Goal: Transaction & Acquisition: Purchase product/service

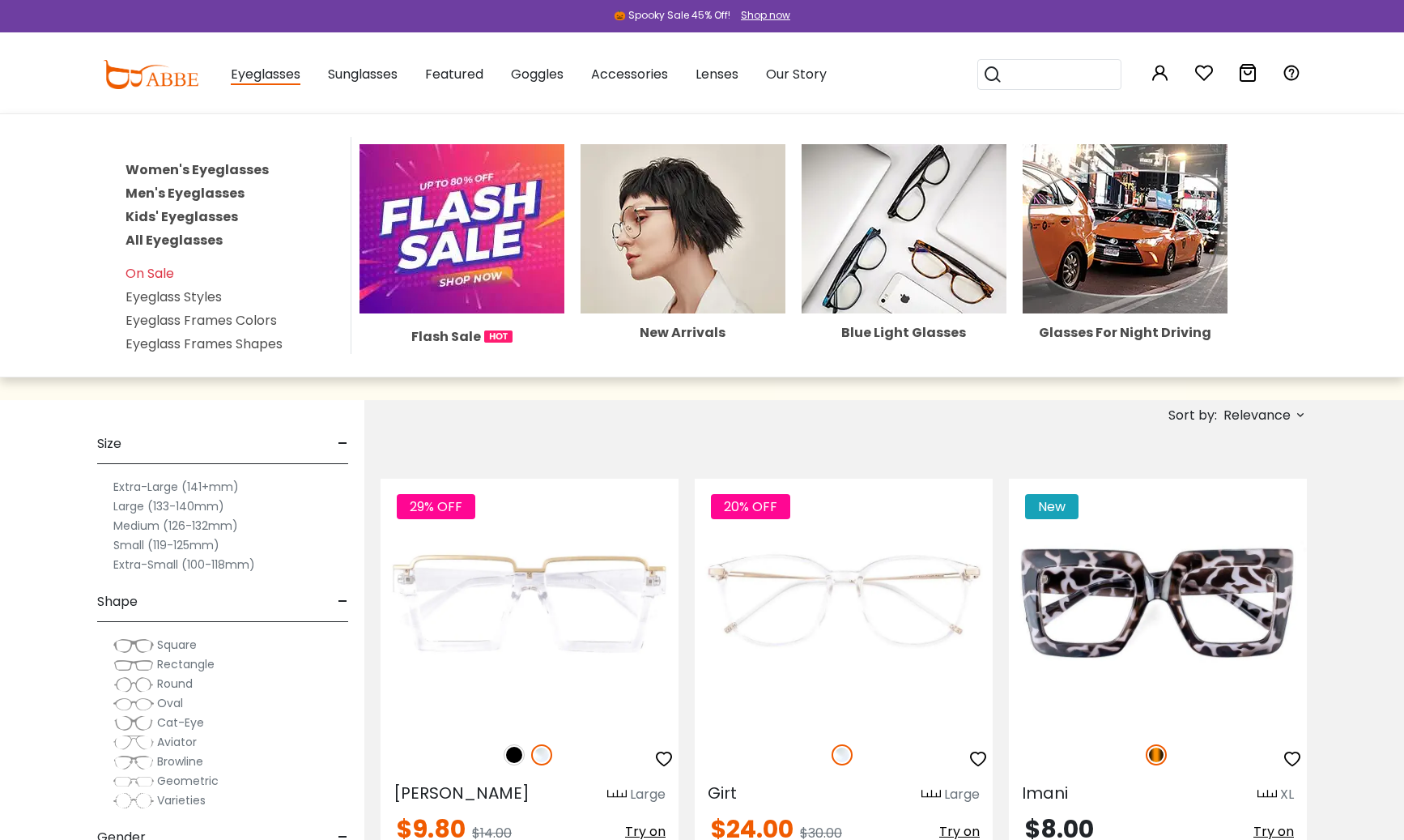
click at [257, 76] on span "Eyeglasses" at bounding box center [266, 74] width 70 height 20
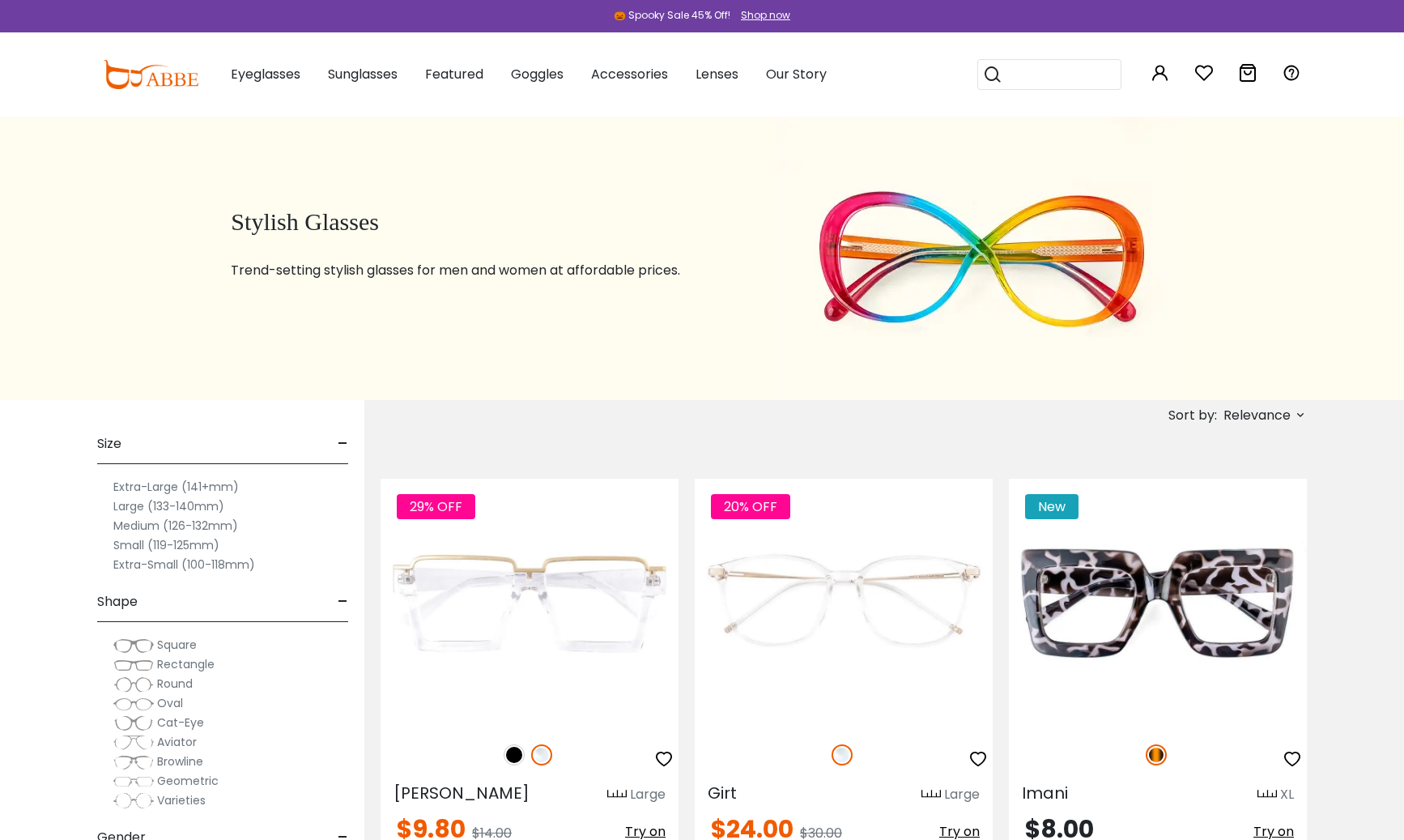
click at [112, 76] on img at bounding box center [150, 74] width 96 height 29
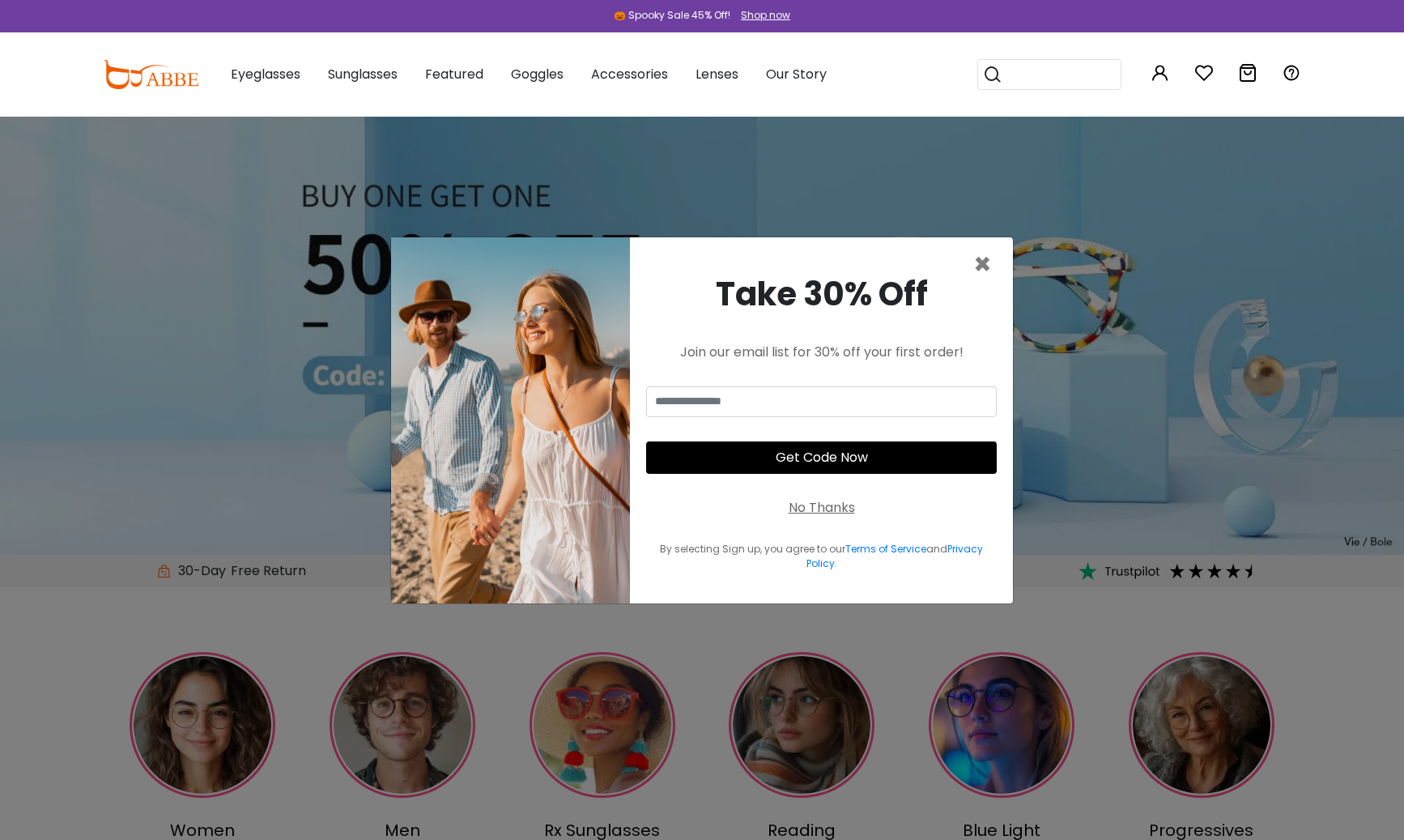
click at [992, 263] on div "Take 30% Off Join our email list for 30% off your first order! Get Code Now No …" at bounding box center [822, 420] width 383 height 366
click at [987, 266] on span "×" at bounding box center [983, 264] width 19 height 42
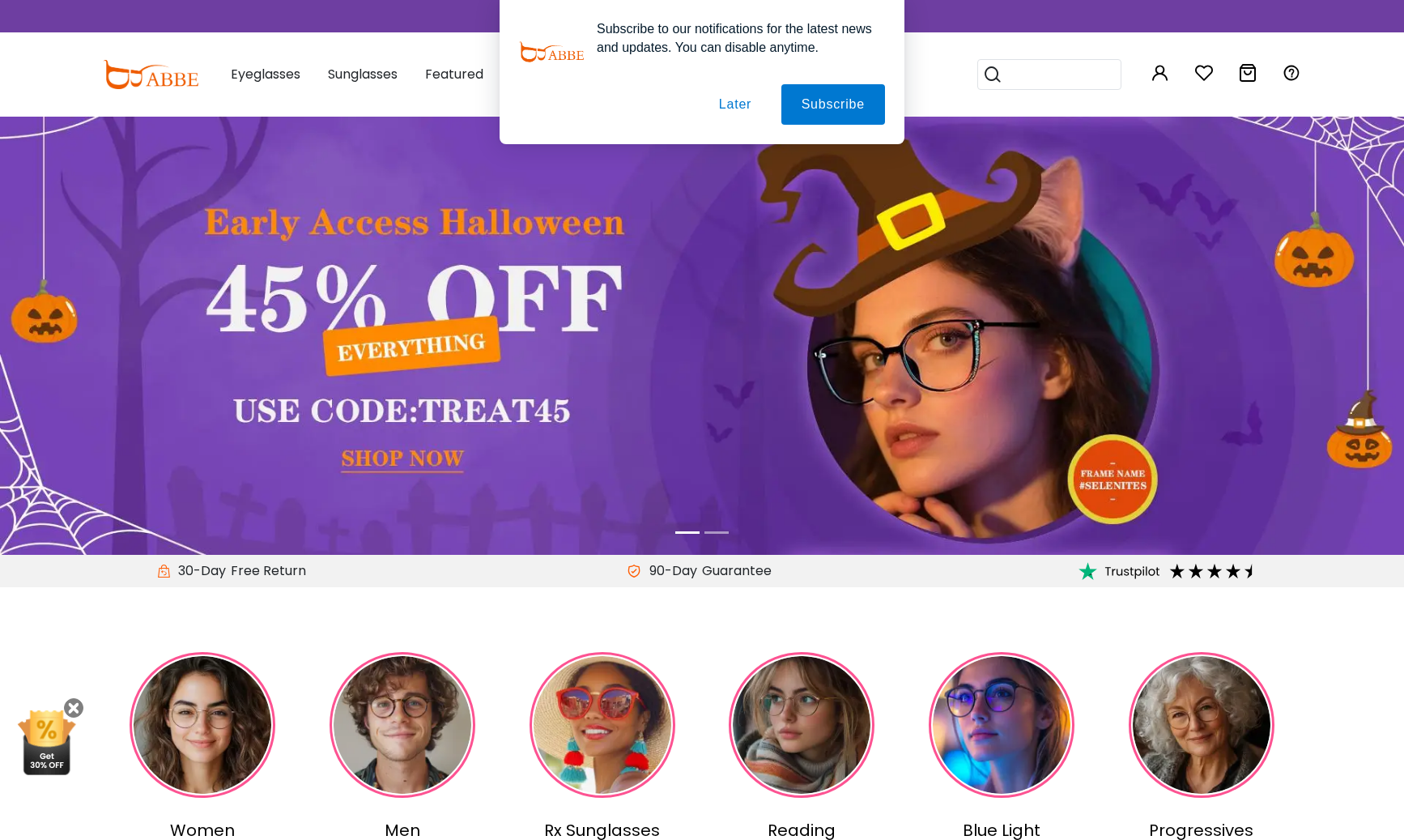
click at [737, 101] on button "Later" at bounding box center [736, 104] width 73 height 41
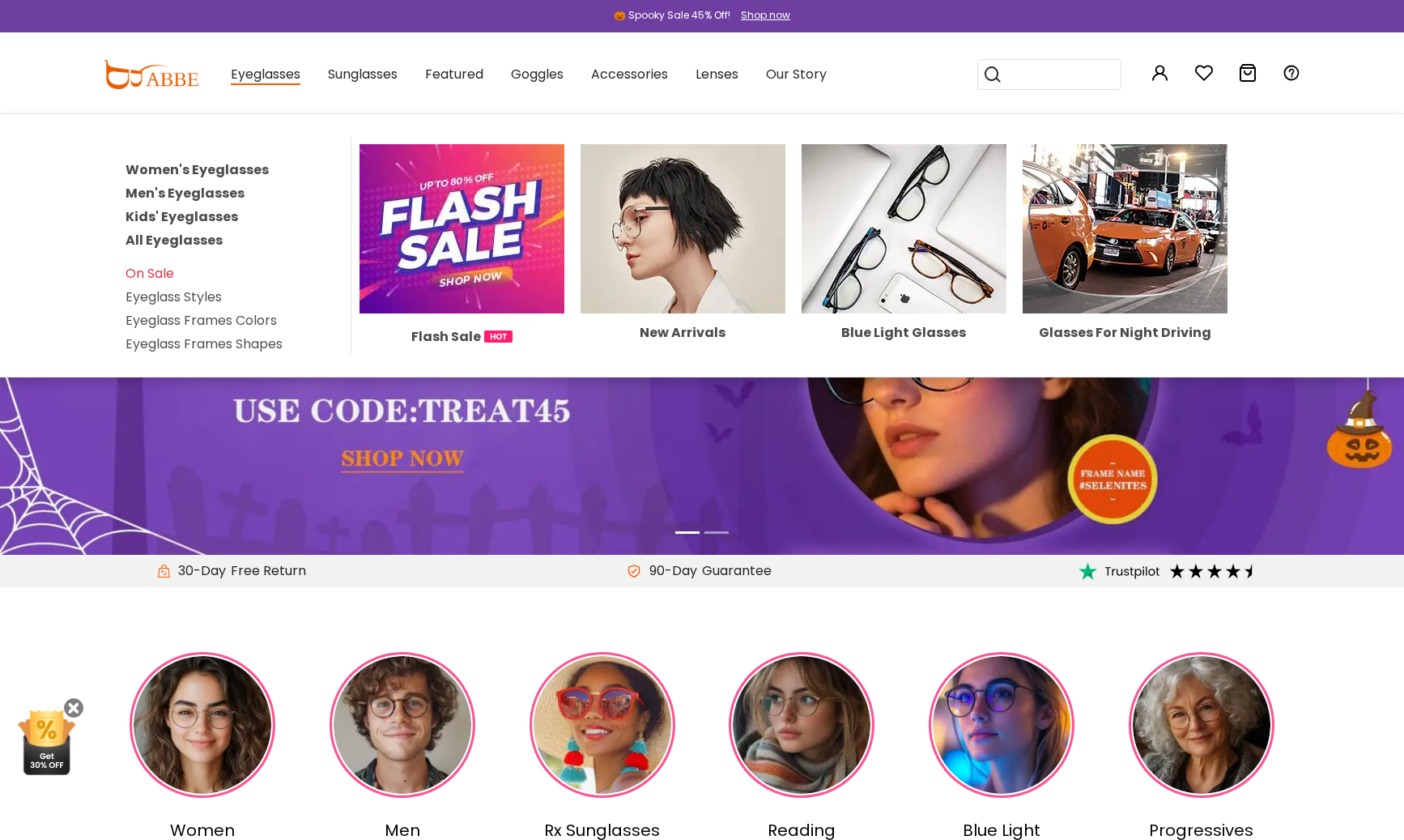
click at [483, 284] on img at bounding box center [461, 228] width 204 height 169
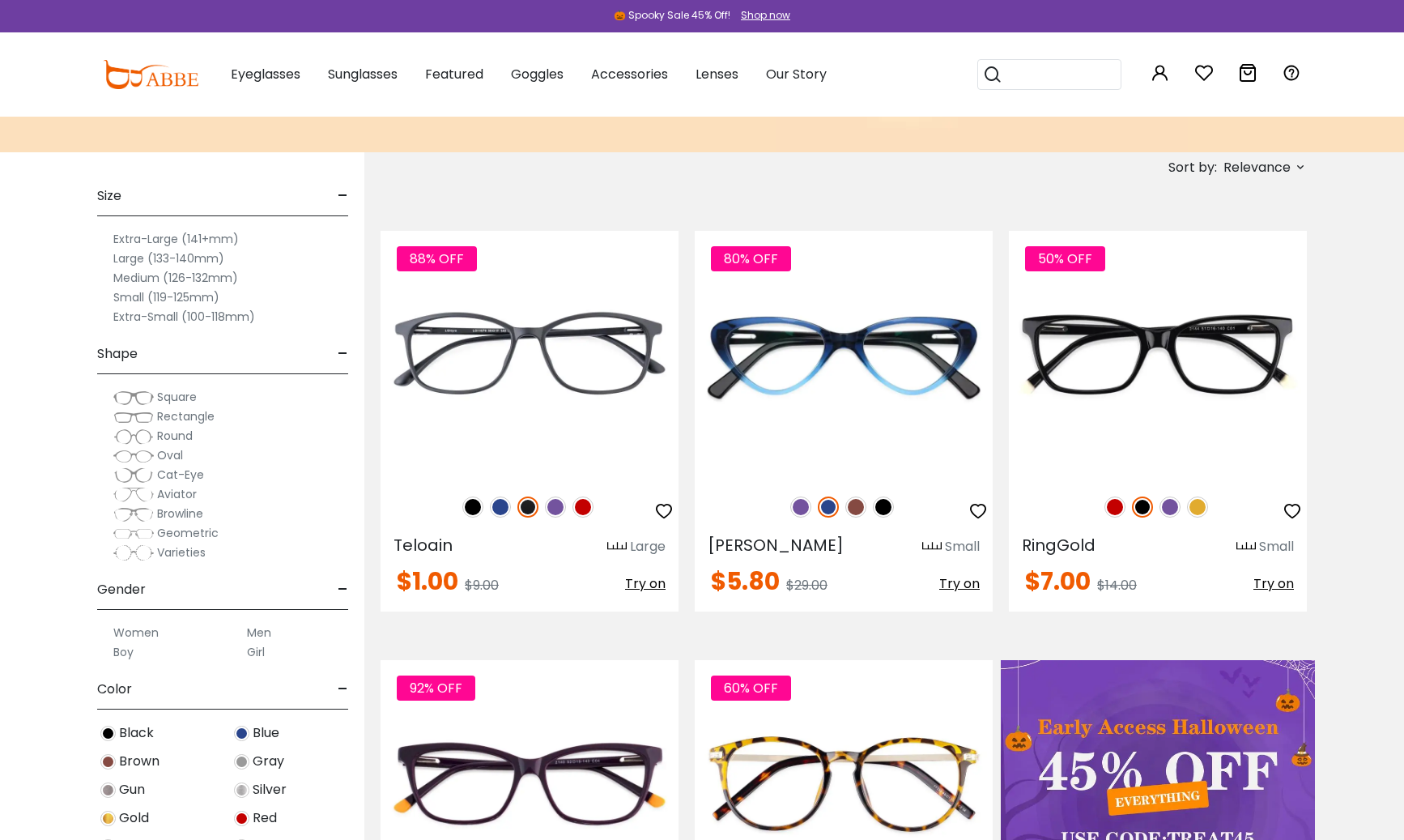
scroll to position [112, 0]
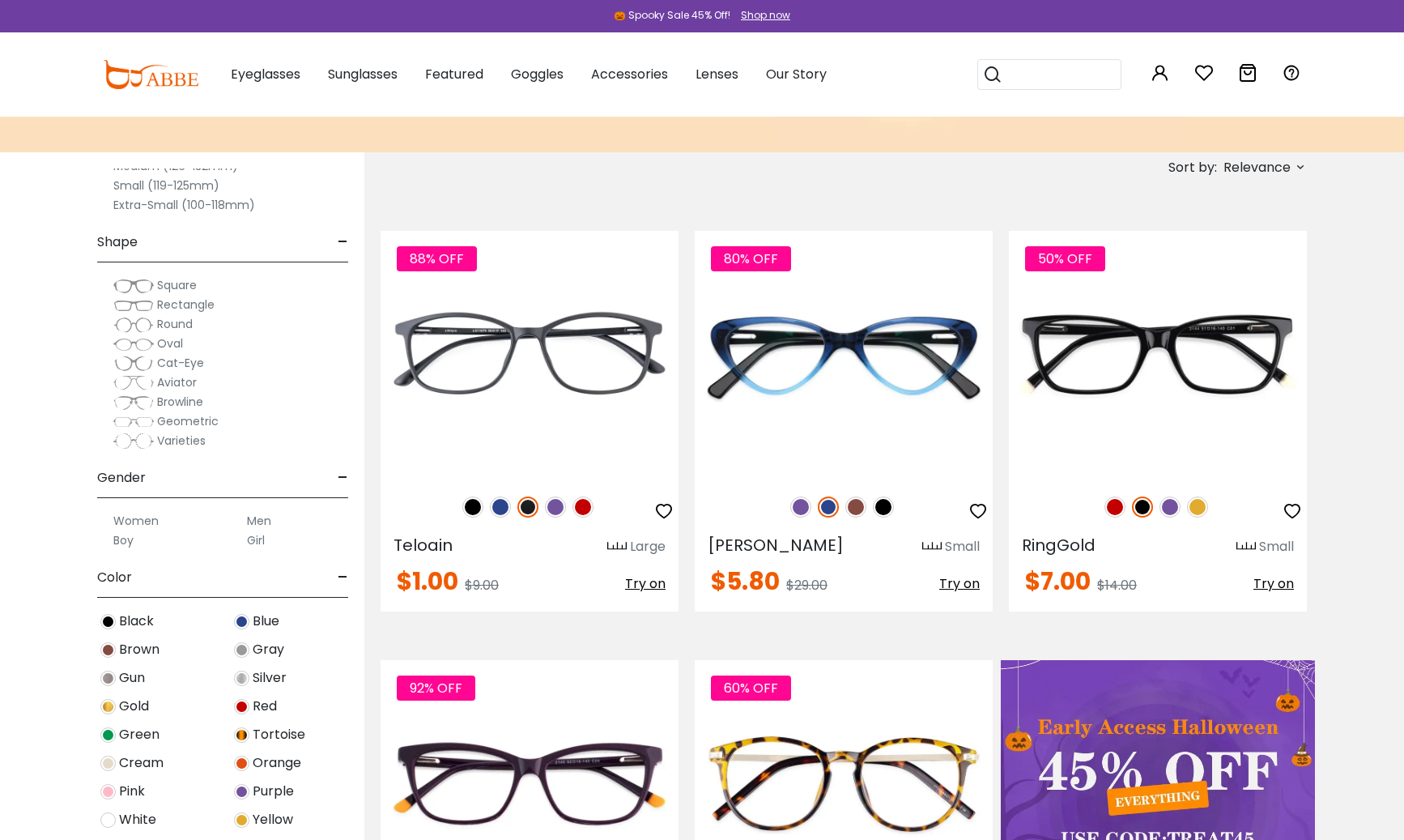
click at [252, 524] on label "Men" at bounding box center [258, 520] width 24 height 19
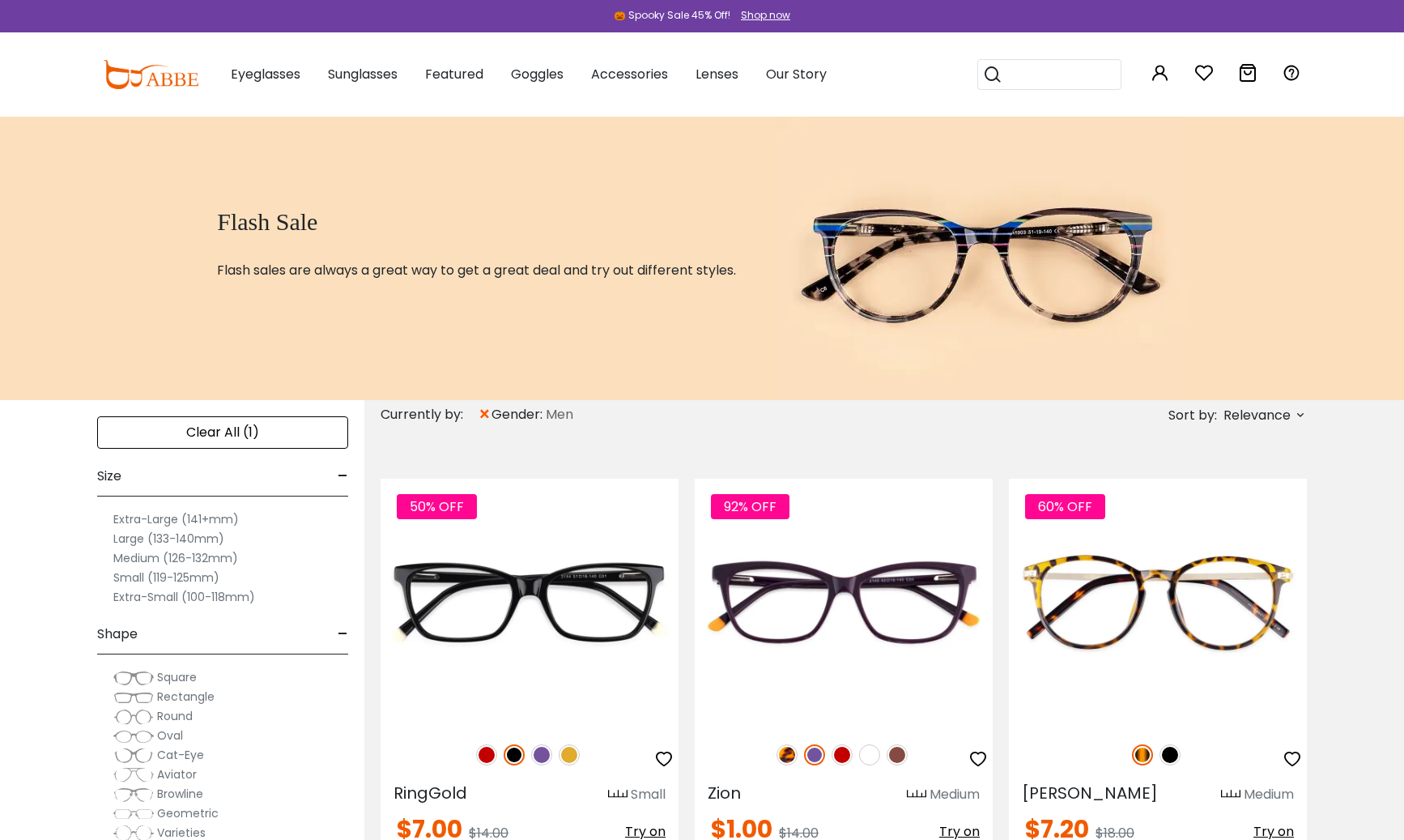
click at [1284, 420] on span "Relevance" at bounding box center [1257, 415] width 67 height 29
click at [1243, 521] on label "Prices Low To High" at bounding box center [1240, 520] width 117 height 19
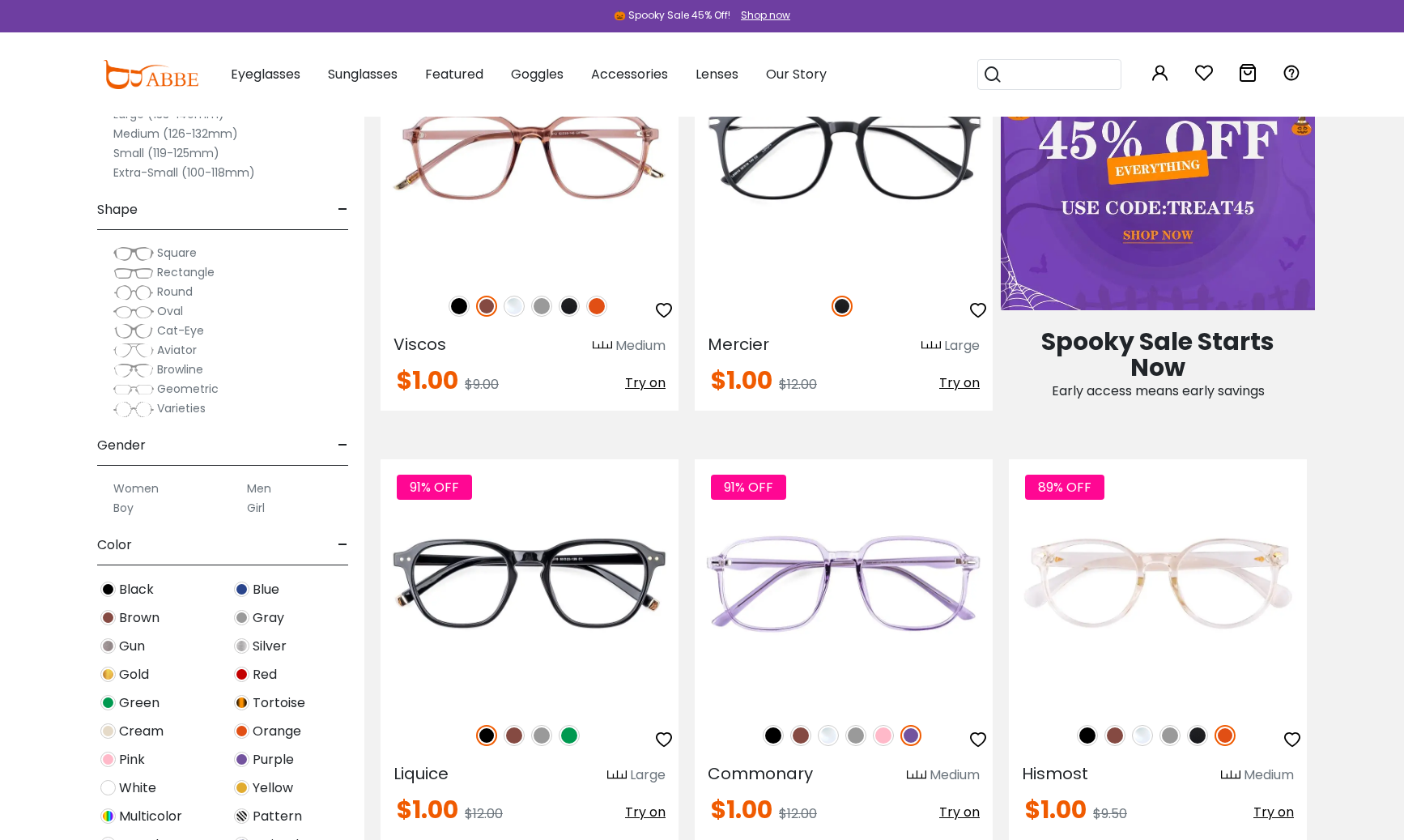
scroll to position [826, 0]
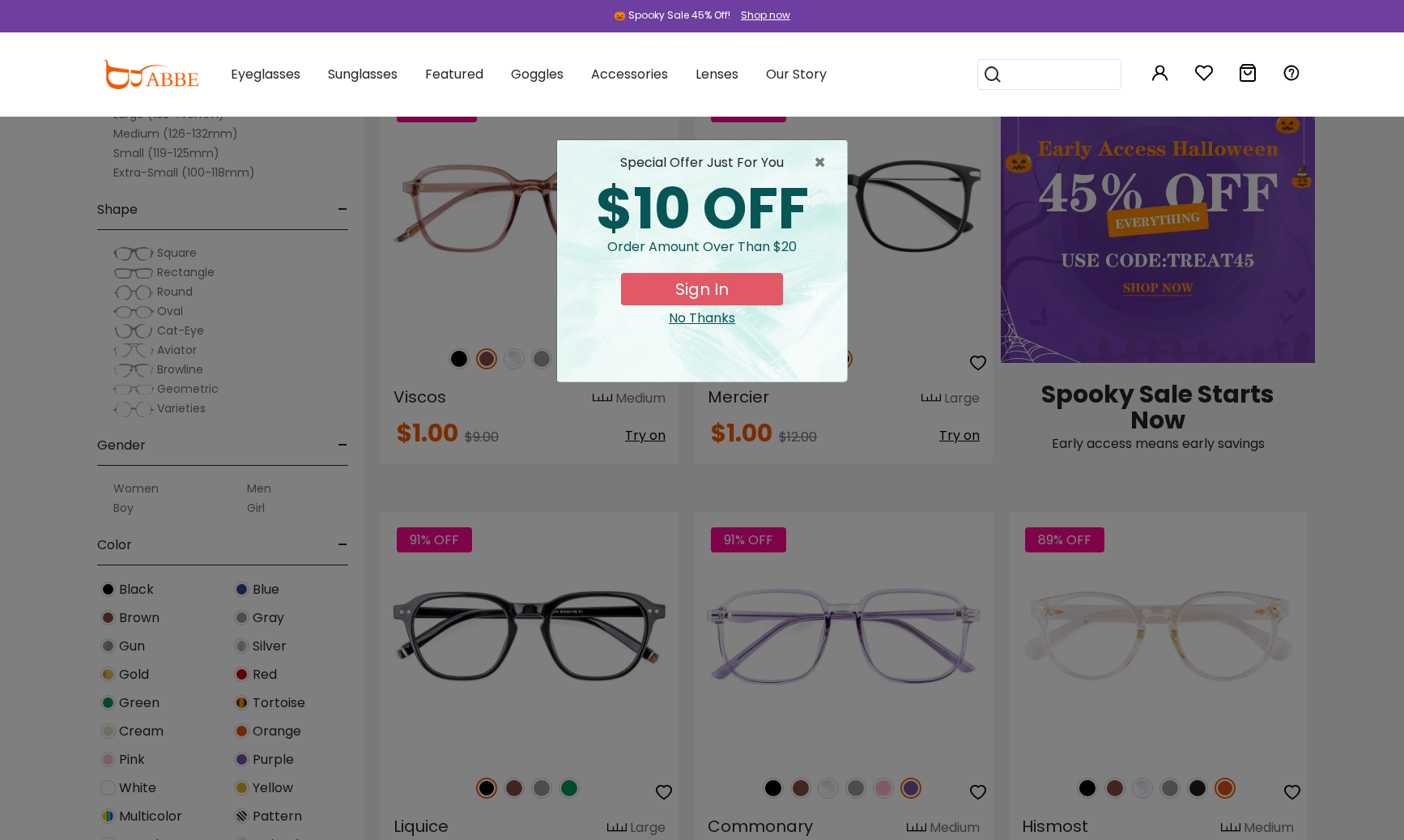
click at [711, 314] on div "No Thanks" at bounding box center [702, 319] width 264 height 19
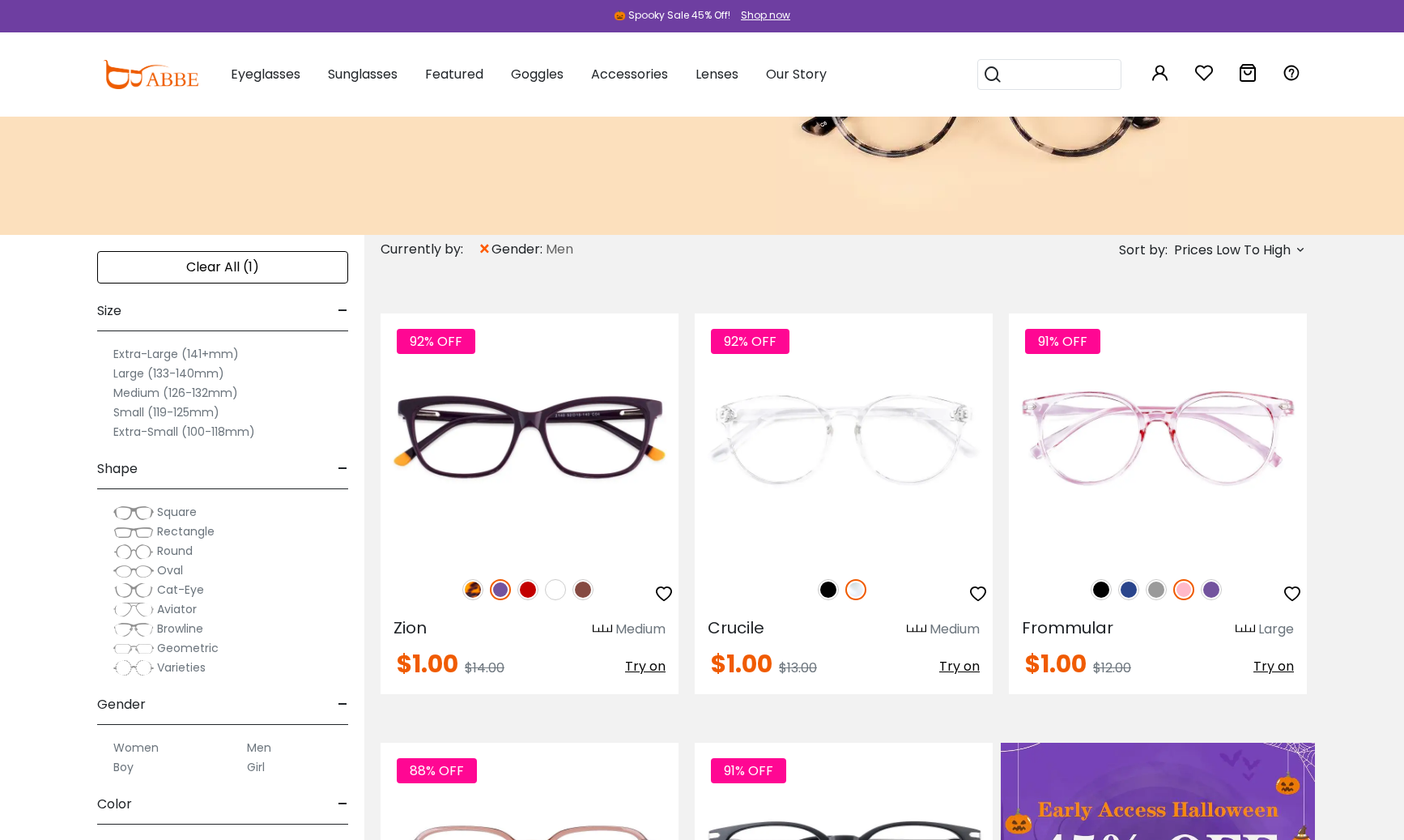
scroll to position [0, 0]
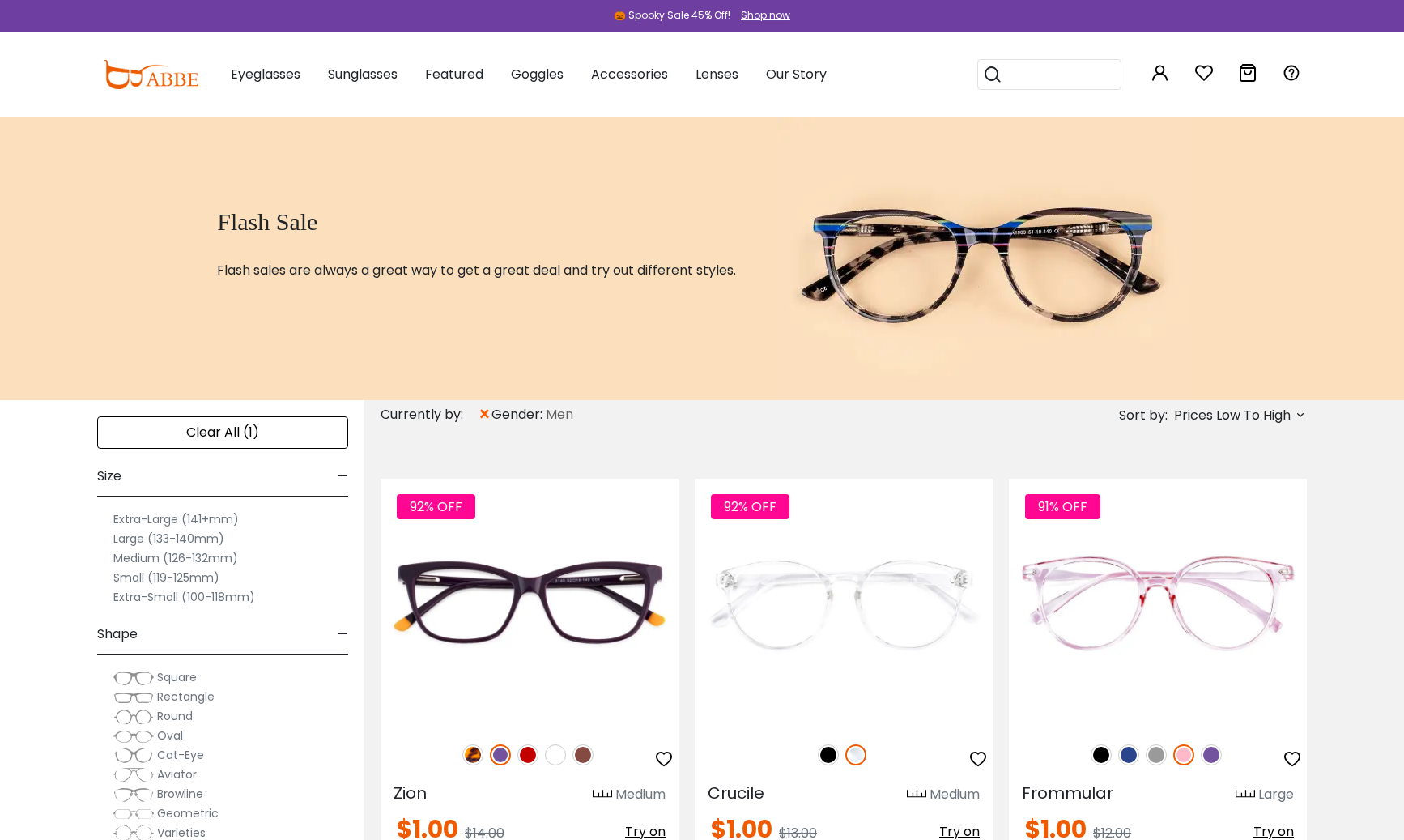
click at [166, 541] on label "Large (133-140mm)" at bounding box center [168, 538] width 111 height 19
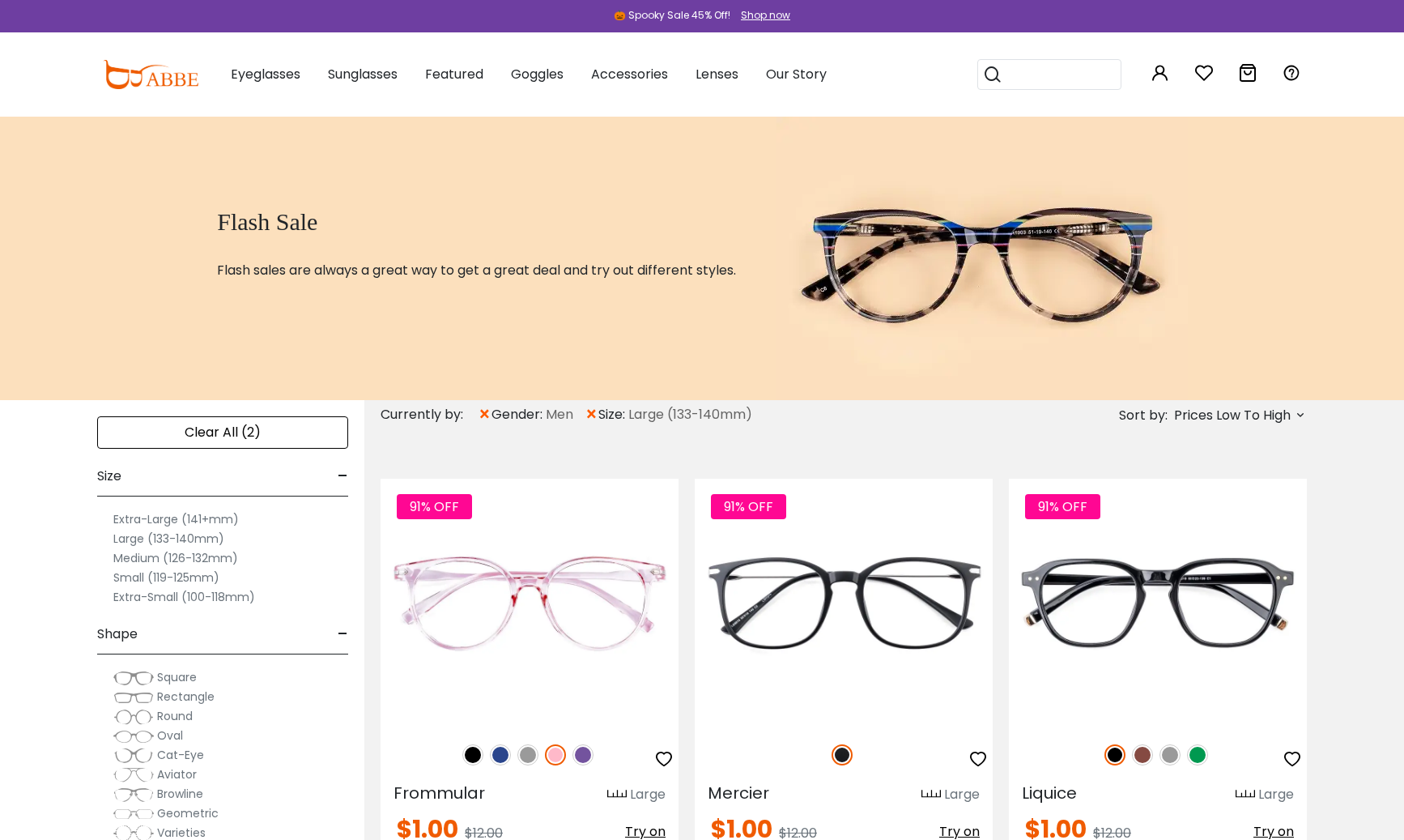
click at [159, 515] on label "Extra-Large (141+mm)" at bounding box center [176, 519] width 126 height 19
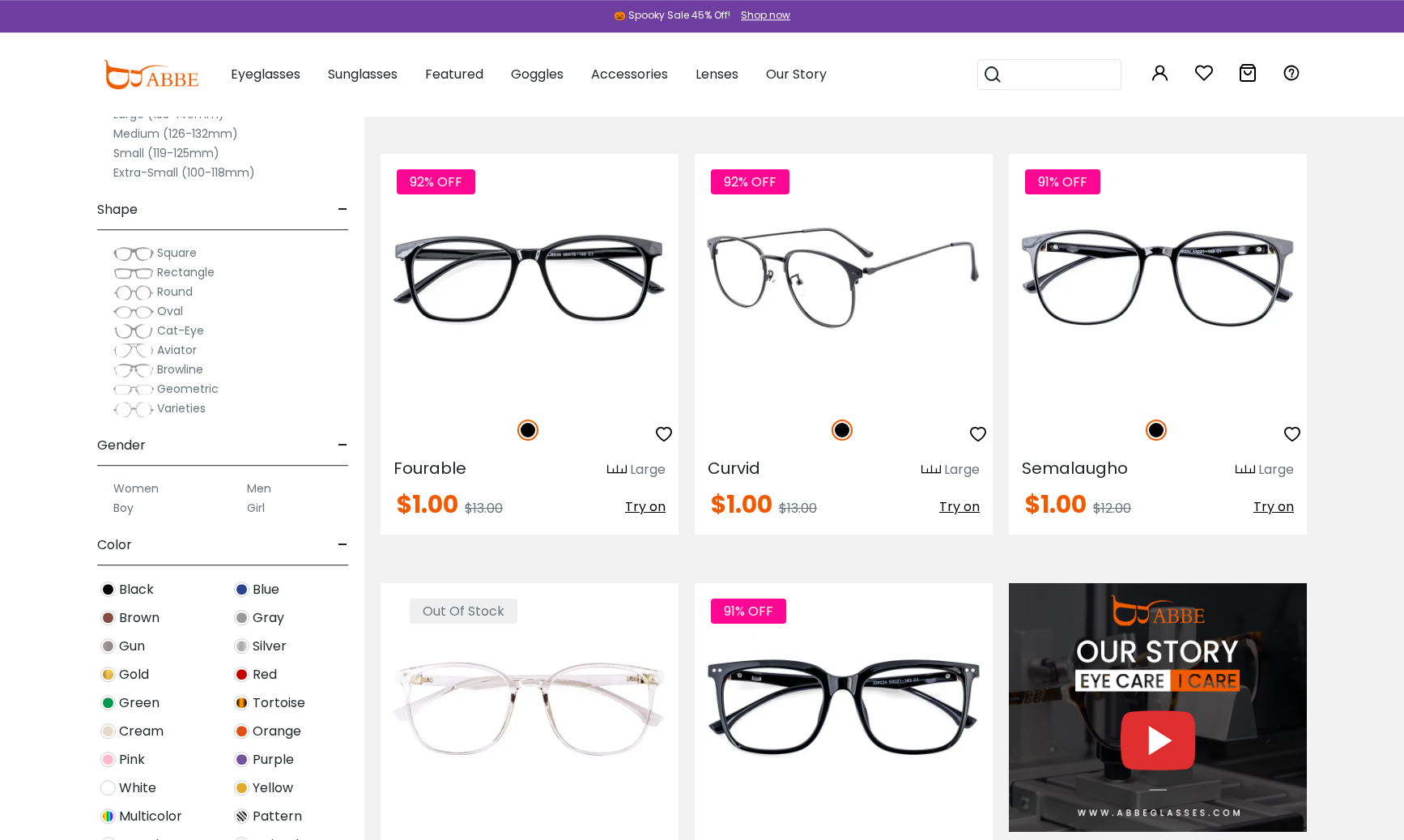
scroll to position [1074, 0]
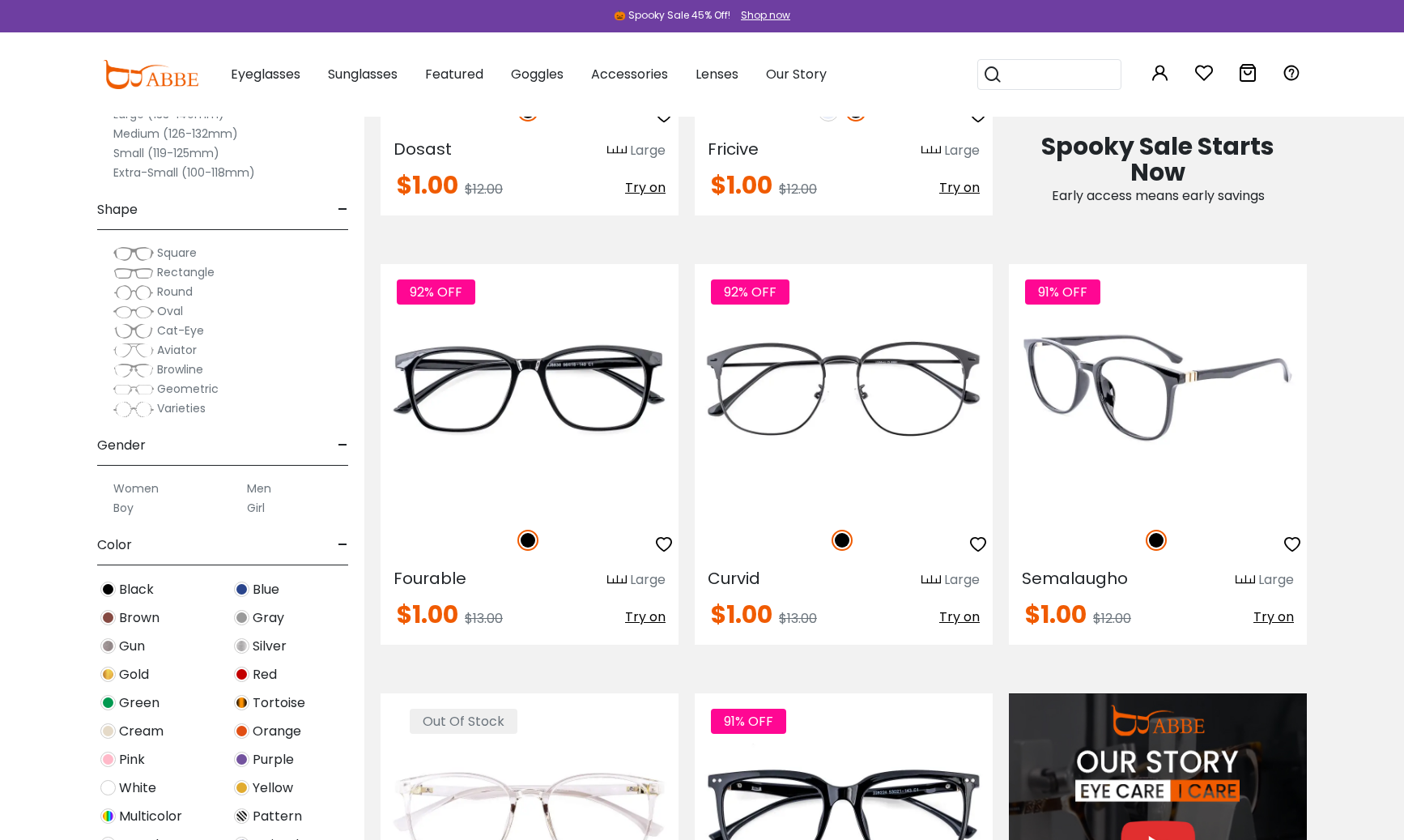
click at [1104, 456] on img at bounding box center [1158, 388] width 298 height 249
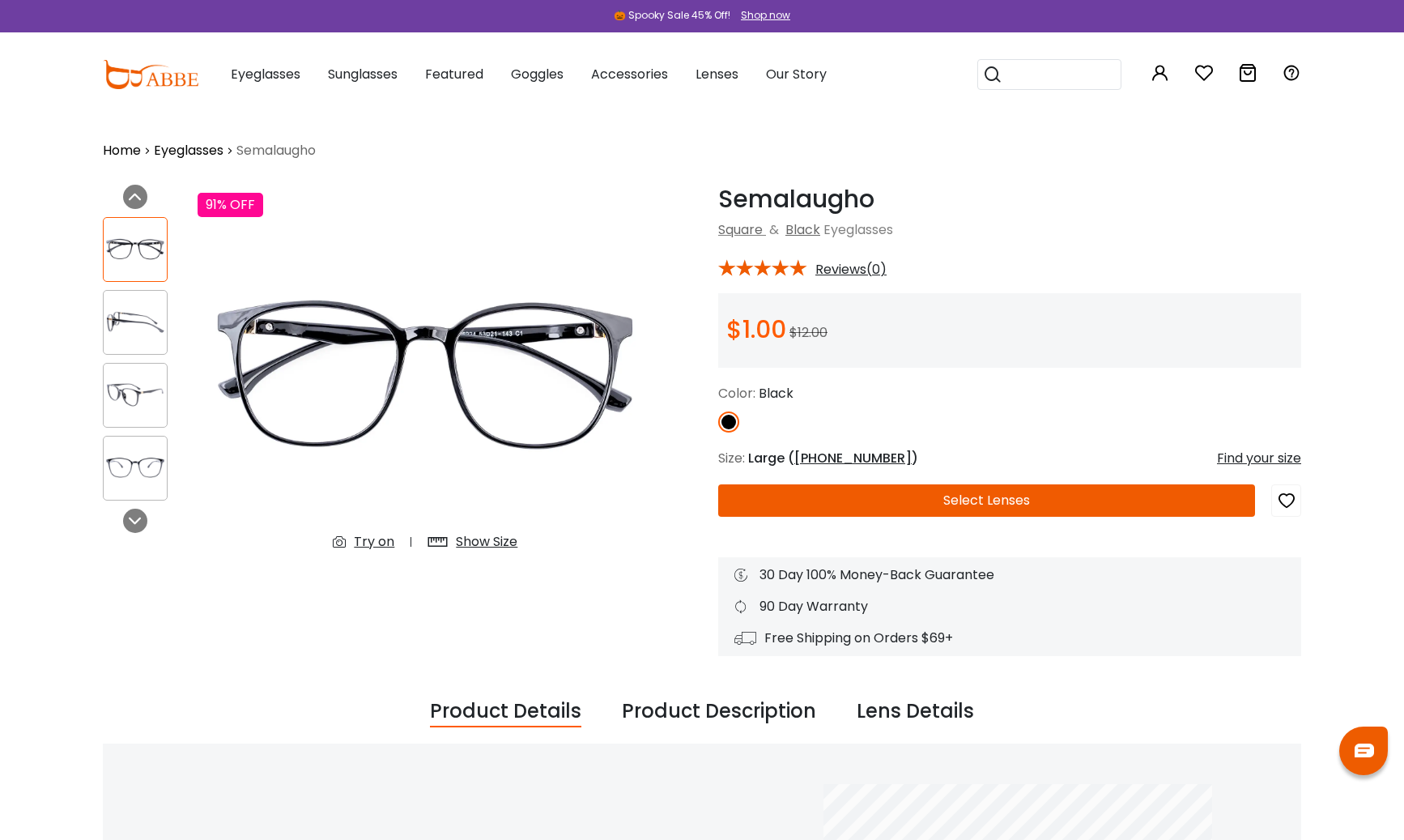
click at [121, 315] on img at bounding box center [135, 322] width 63 height 32
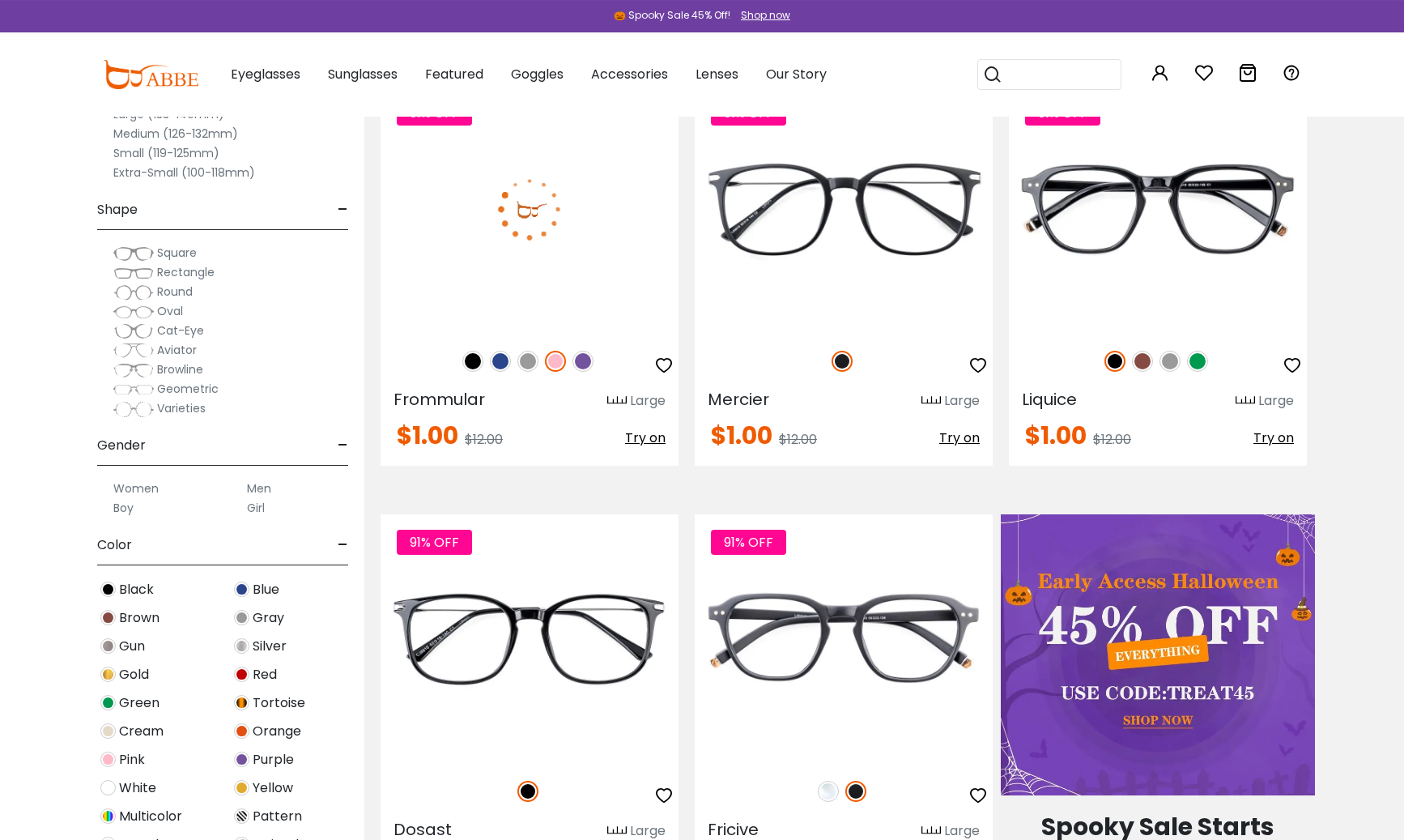
scroll to position [330, 0]
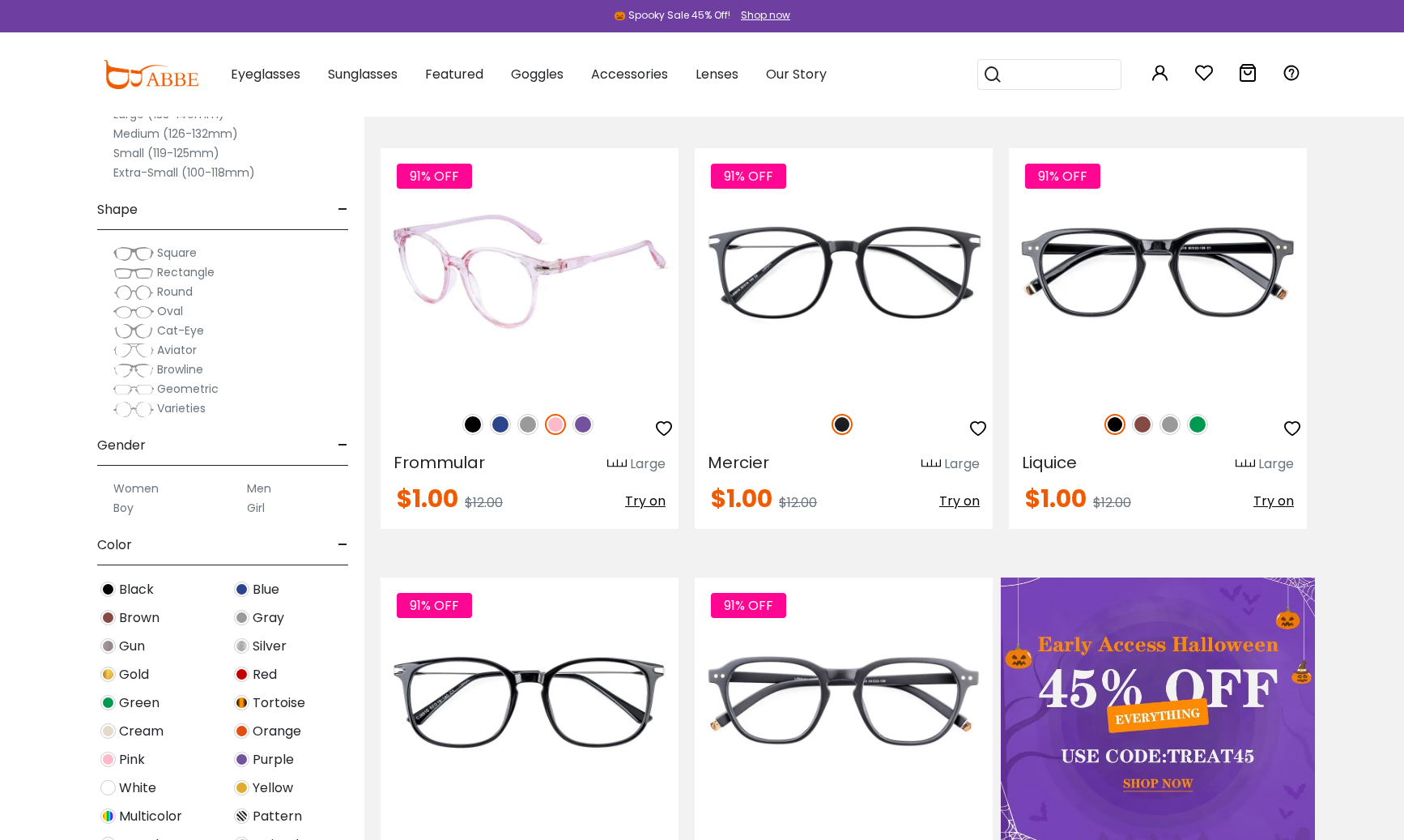
click at [473, 417] on img at bounding box center [473, 424] width 21 height 21
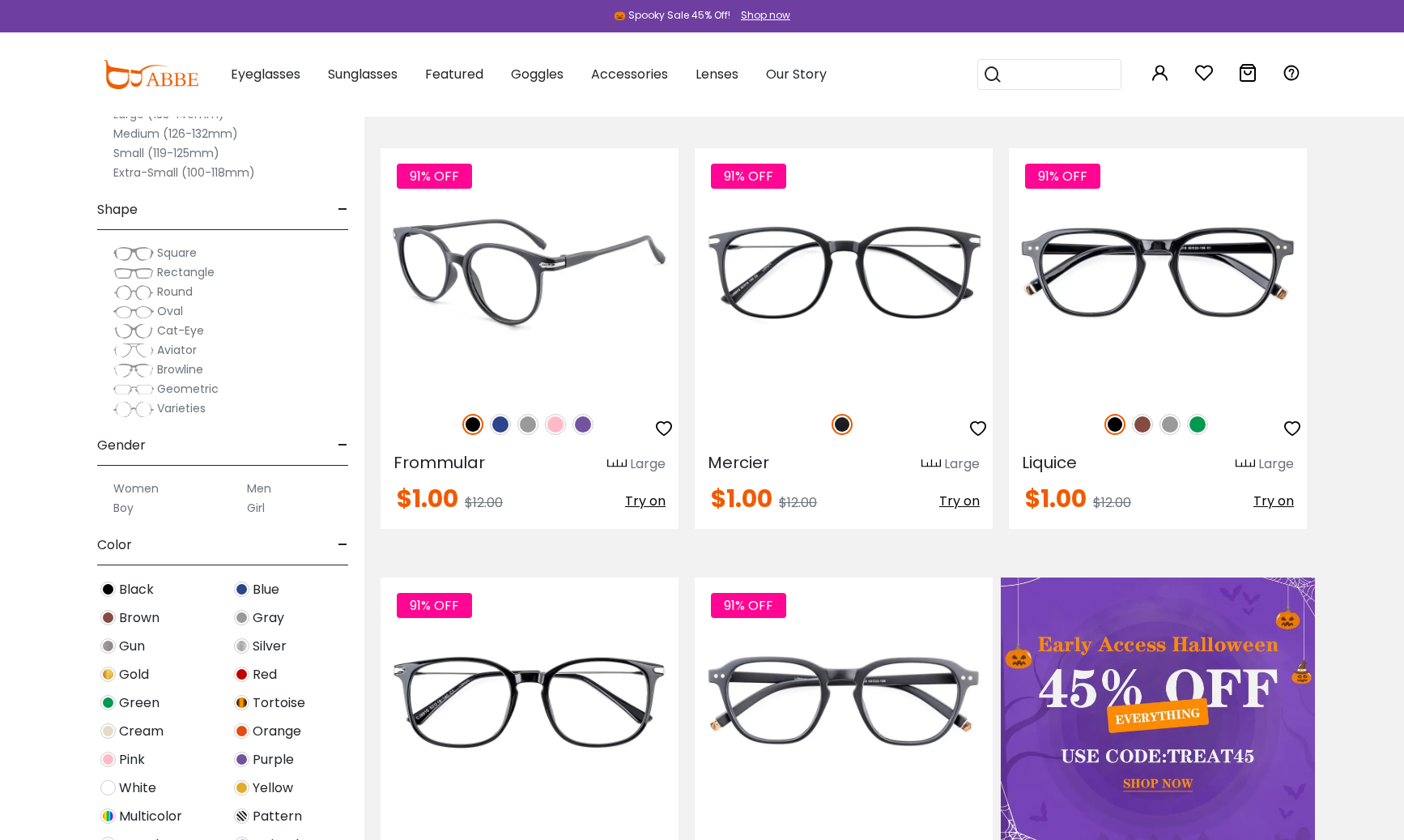
click at [621, 299] on img at bounding box center [529, 272] width 298 height 249
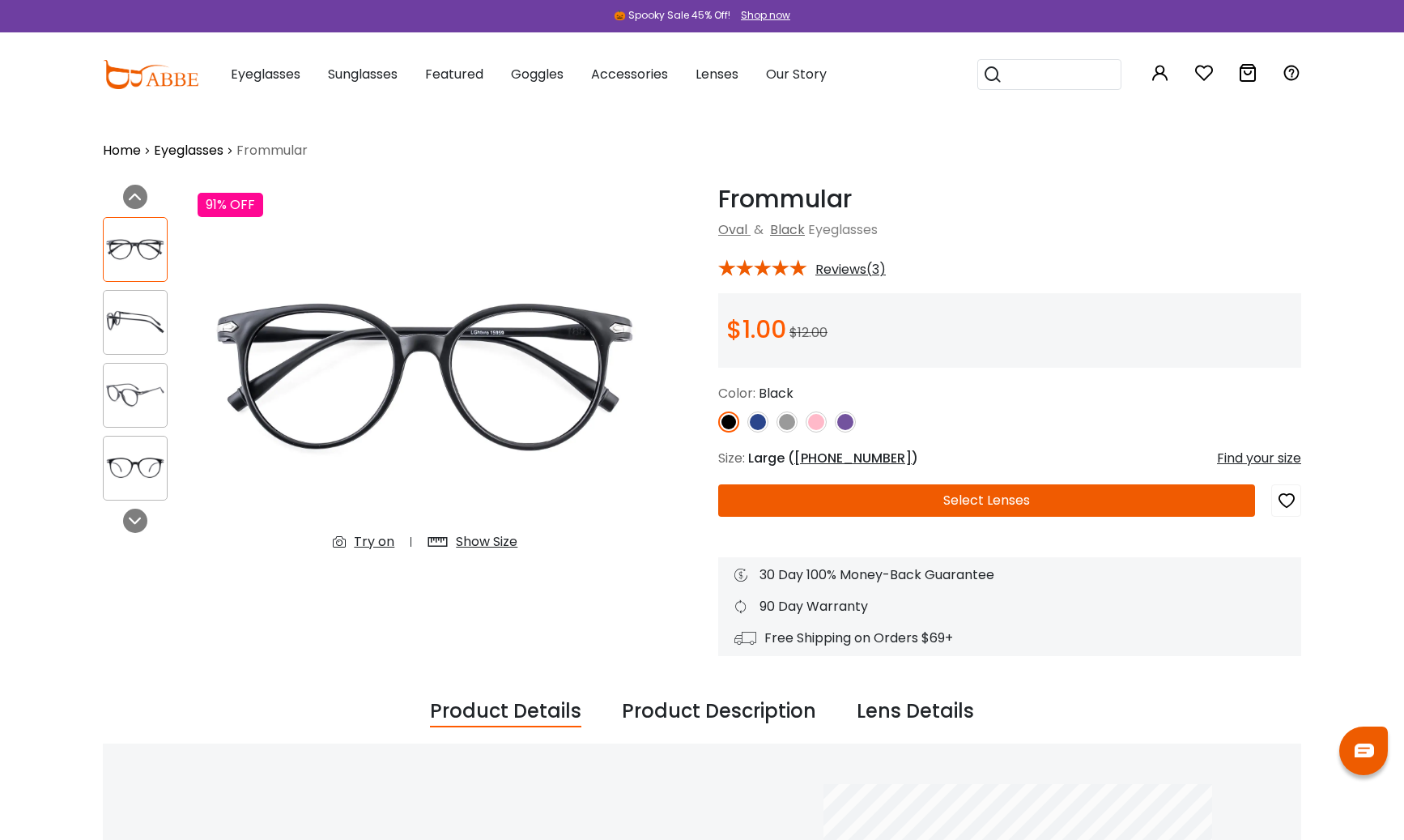
click at [963, 500] on button "Select Lenses" at bounding box center [986, 500] width 537 height 33
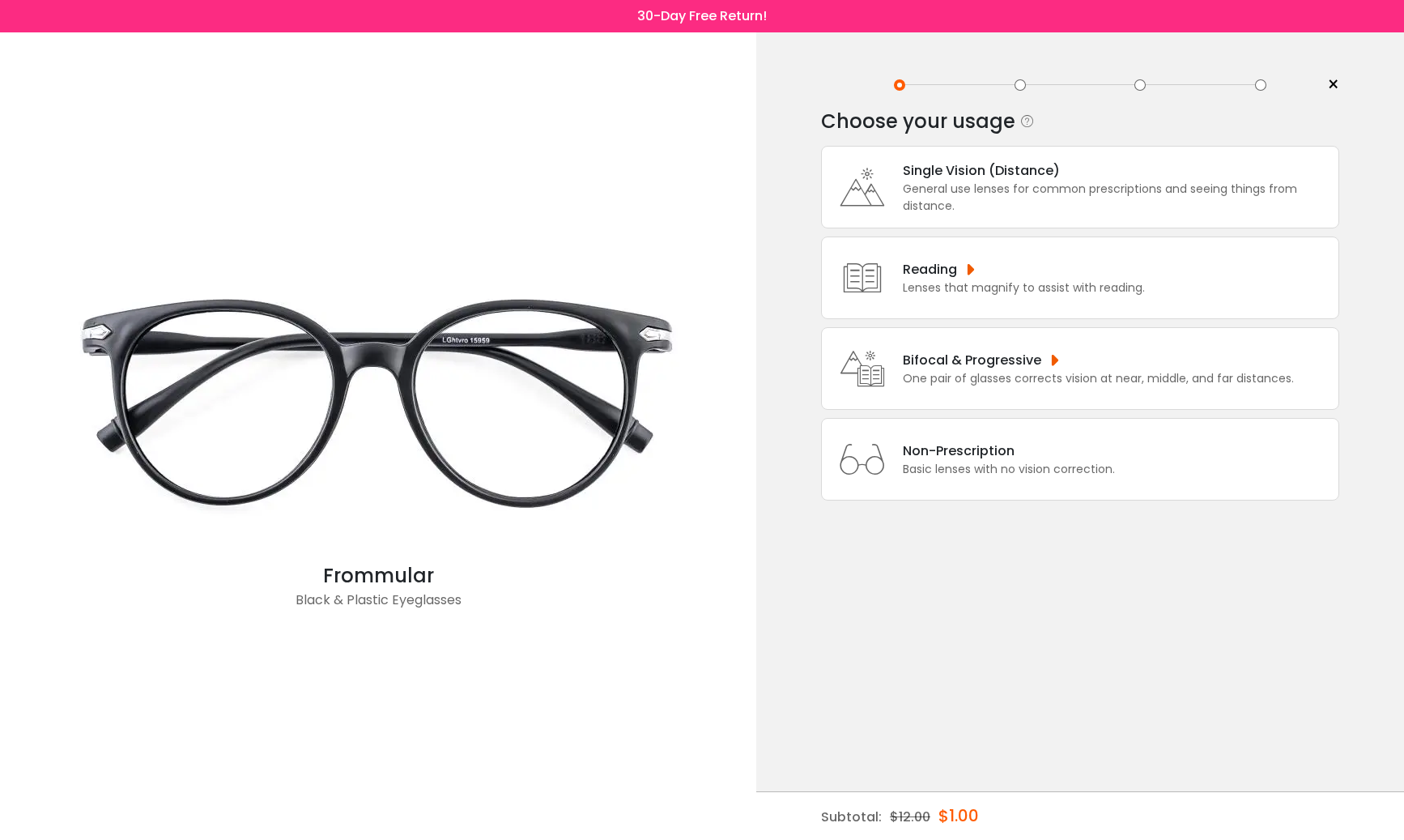
click at [933, 214] on div "General use lenses for common prescriptions and seeing things from distance." at bounding box center [1116, 197] width 428 height 34
